Goal: Use online tool/utility: Utilize a website feature to perform a specific function

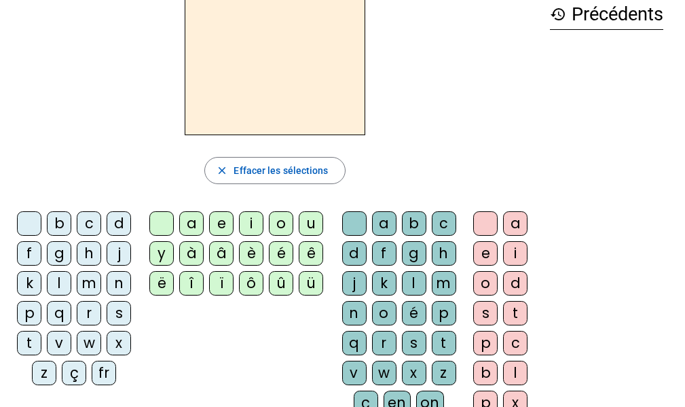
scroll to position [73, 0]
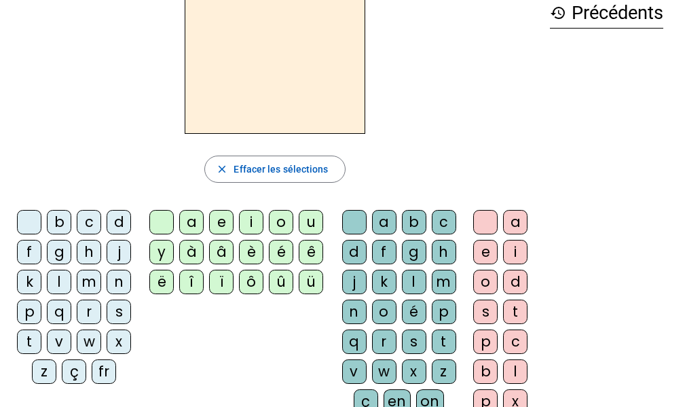
click at [30, 251] on div "f" at bounding box center [29, 252] width 24 height 24
click at [307, 251] on div "ê" at bounding box center [311, 252] width 24 height 24
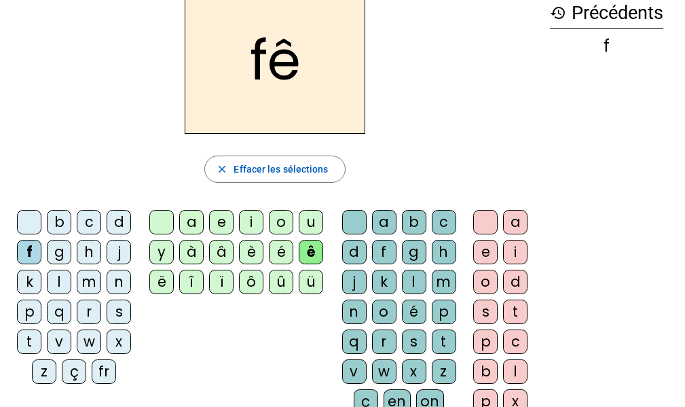
click at [445, 343] on div "t" at bounding box center [444, 341] width 24 height 24
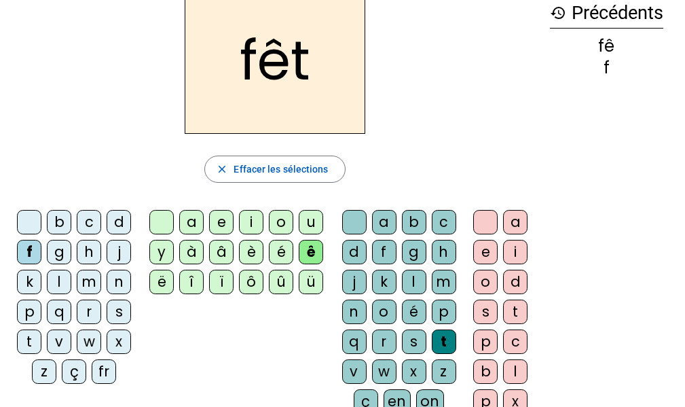
click at [484, 245] on div "e" at bounding box center [485, 252] width 24 height 24
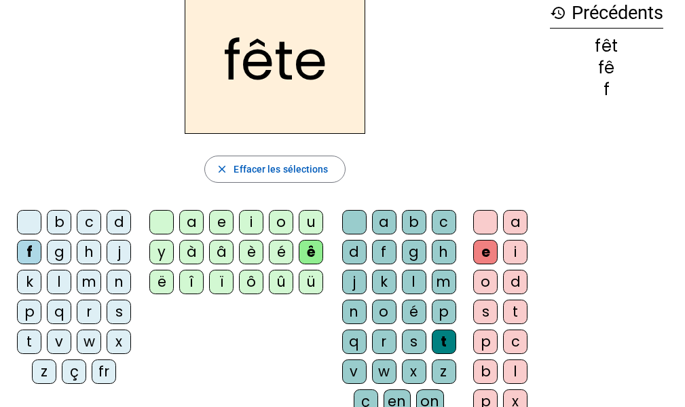
click at [22, 339] on div "t" at bounding box center [29, 341] width 24 height 24
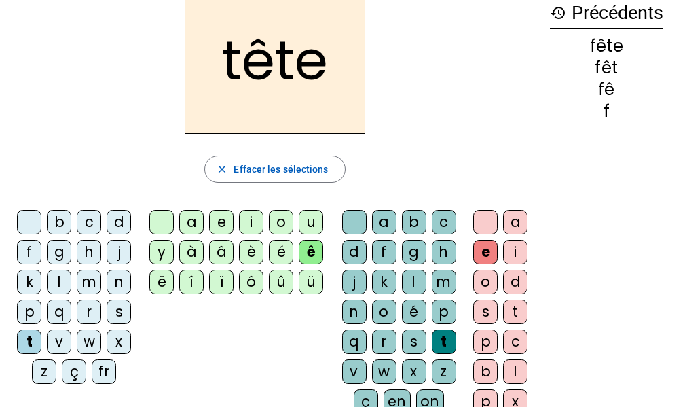
click at [59, 221] on div "b" at bounding box center [59, 222] width 24 height 24
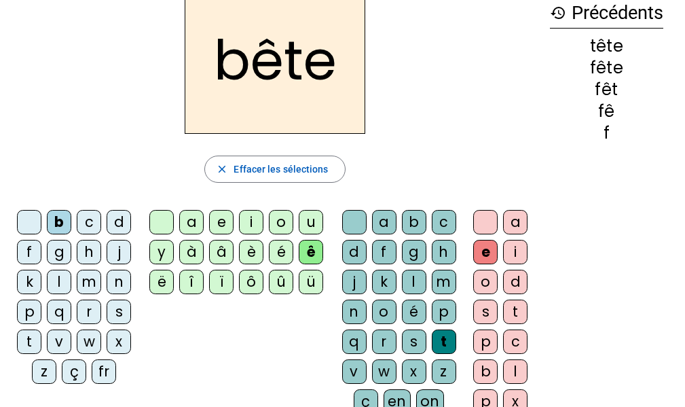
click at [318, 219] on div "u" at bounding box center [311, 222] width 24 height 24
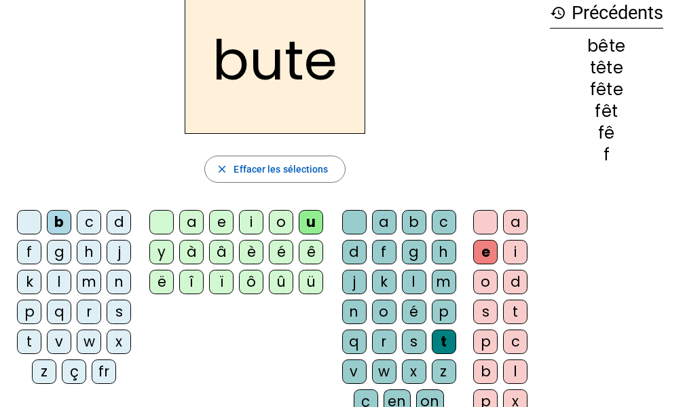
click at [411, 345] on div "s" at bounding box center [414, 341] width 24 height 24
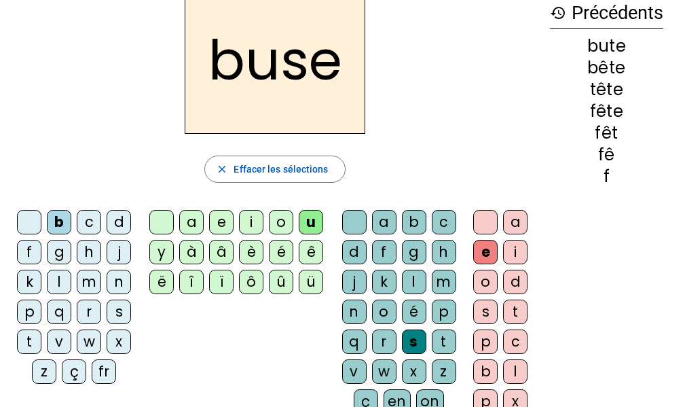
click at [250, 227] on div "i" at bounding box center [251, 222] width 24 height 24
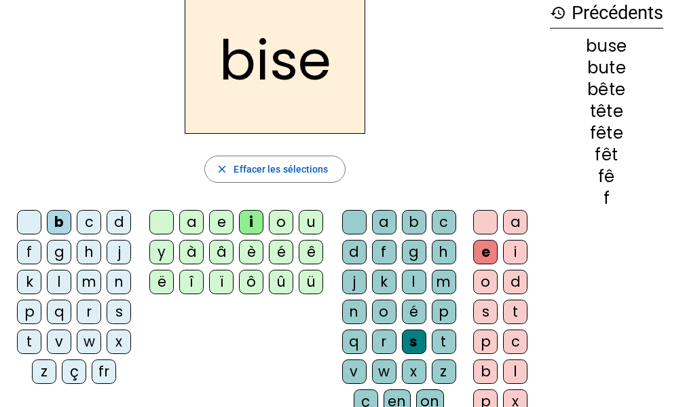
click at [189, 223] on div "a" at bounding box center [191, 222] width 24 height 24
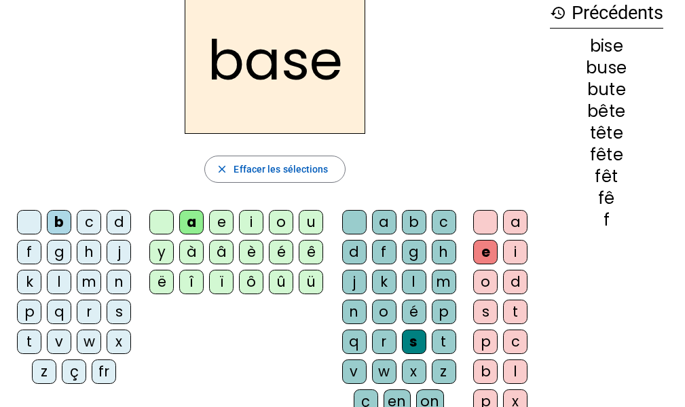
click at [86, 314] on div "r" at bounding box center [89, 311] width 24 height 24
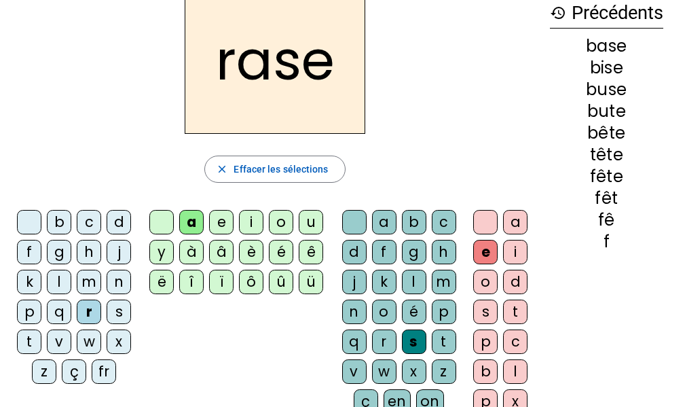
click at [411, 244] on div "g" at bounding box center [414, 252] width 24 height 24
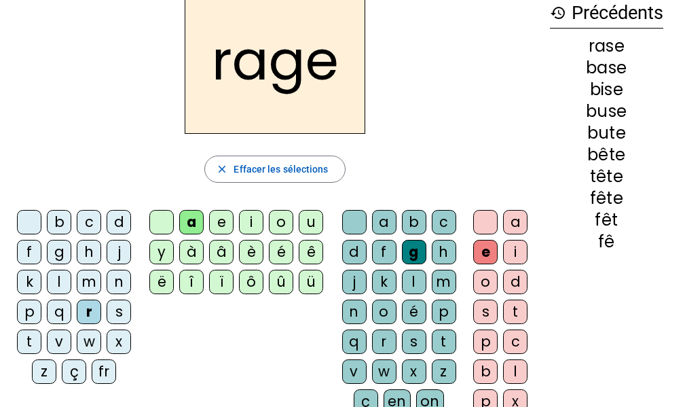
click at [31, 314] on div "p" at bounding box center [29, 311] width 24 height 24
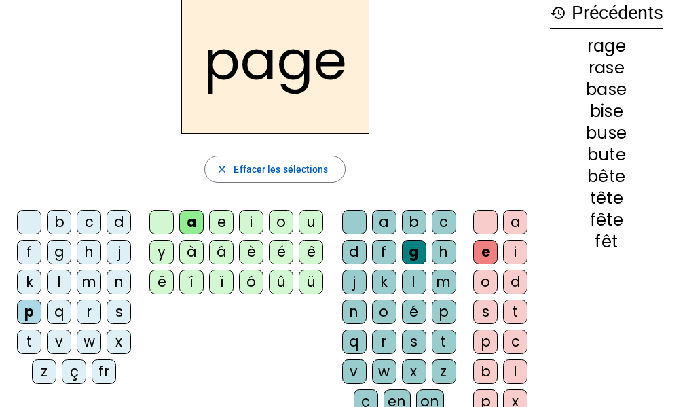
click at [356, 373] on div "v" at bounding box center [354, 371] width 24 height 24
